Goal: Find specific page/section: Find specific page/section

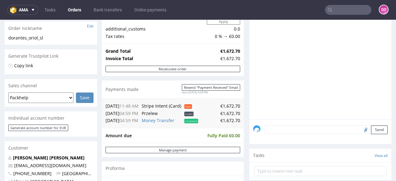
scroll to position [2, 0]
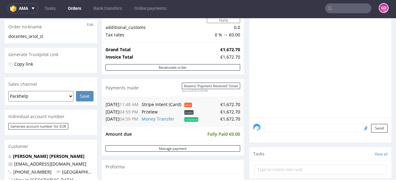
drag, startPoint x: 348, startPoint y: 14, endPoint x: 351, endPoint y: 8, distance: 7.2
click at [348, 13] on nav "ama Tasks Orders Bank transfers Online payments GO" at bounding box center [198, 8] width 396 height 20
click at [352, 7] on input "text" at bounding box center [348, 8] width 46 height 10
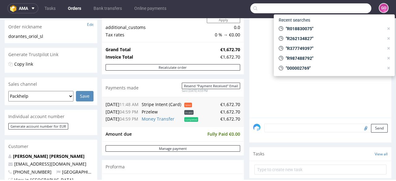
paste input "R143435669"
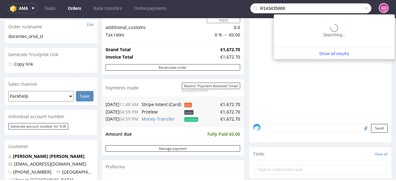
type input "R143435669"
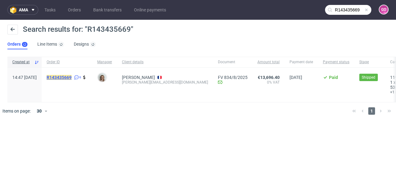
click at [72, 77] on mark "R143435669" at bounding box center [59, 77] width 25 height 5
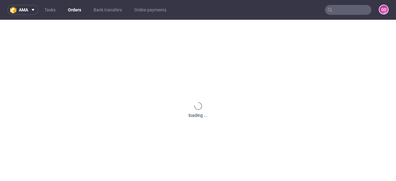
click at [336, 12] on input "text" at bounding box center [348, 10] width 46 height 10
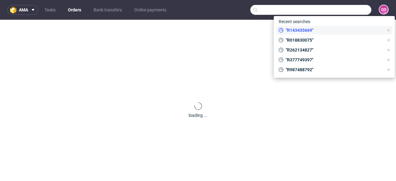
paste input "R143435669"
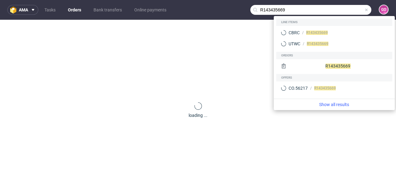
type input "R143435669"
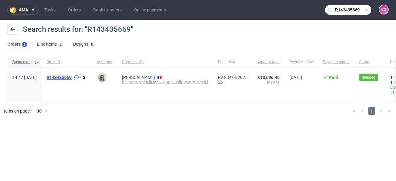
click at [70, 75] on mark "R143435669" at bounding box center [59, 77] width 25 height 5
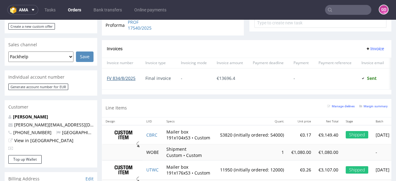
scroll to position [247, 0]
click at [126, 77] on link "FV 834/8/2025" at bounding box center [121, 78] width 29 height 6
